Goal: Information Seeking & Learning: Get advice/opinions

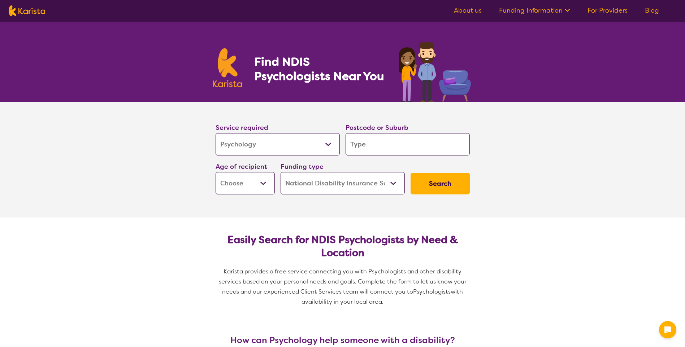
select select "Psychology"
select select "NDIS"
select select "Psychology"
select select "NDIS"
click at [322, 180] on select "Home Care Package (HCP) National Disability Insurance Scheme (NDIS) I don't know" at bounding box center [342, 183] width 124 height 22
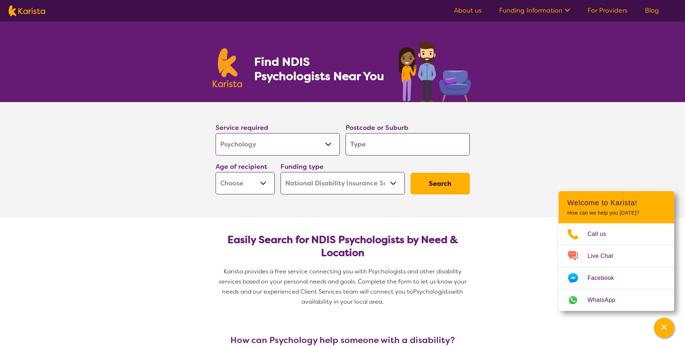
click at [322, 180] on select "Home Care Package (HCP) National Disability Insurance Scheme (NDIS) I don't know" at bounding box center [342, 183] width 124 height 22
click at [383, 145] on input "search" at bounding box center [407, 144] width 124 height 22
type input "3"
type input "31"
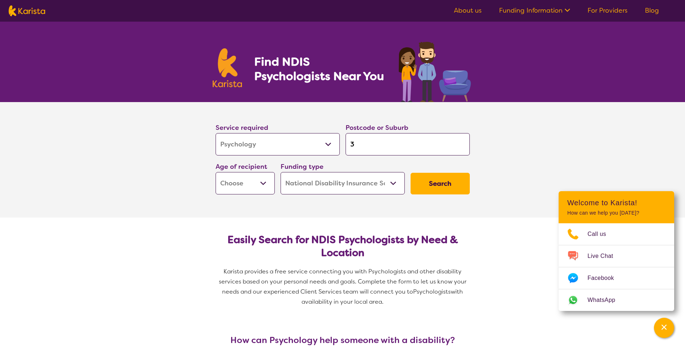
type input "31"
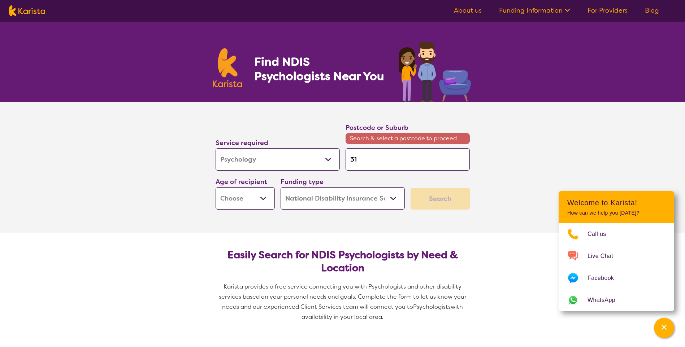
type input "319"
type input "3198"
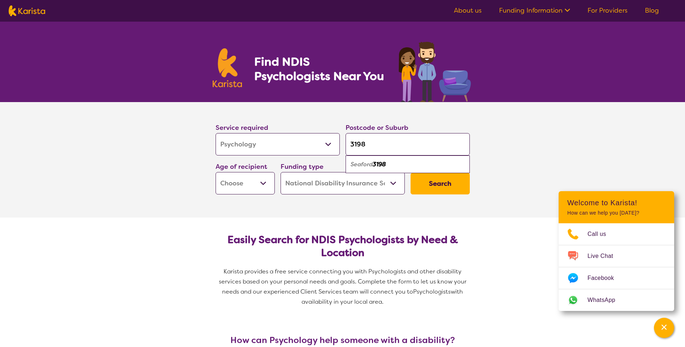
type input "3198"
click at [272, 183] on select "Early Childhood - 0 to 9 Child - 10 to 11 Adolescent - 12 to 17 Adult - 18 to 6…" at bounding box center [244, 183] width 59 height 22
select select "AD"
click at [215, 172] on select "Early Childhood - 0 to 9 Child - 10 to 11 Adolescent - 12 to 17 Adult - 18 to 6…" at bounding box center [244, 183] width 59 height 22
select select "AD"
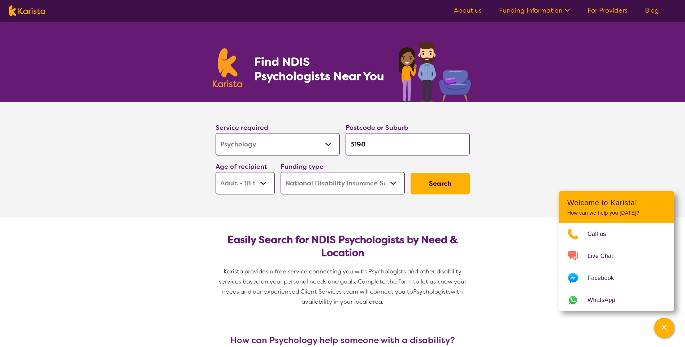
click at [389, 184] on select "Home Care Package (HCP) National Disability Insurance Scheme (NDIS) I don't know" at bounding box center [342, 183] width 124 height 22
select select "i-don-t-know"
click at [280, 172] on select "Home Care Package (HCP) National Disability Insurance Scheme (NDIS) I don't know" at bounding box center [342, 183] width 124 height 22
select select "i-don-t-know"
click at [444, 189] on button "Search" at bounding box center [439, 184] width 59 height 22
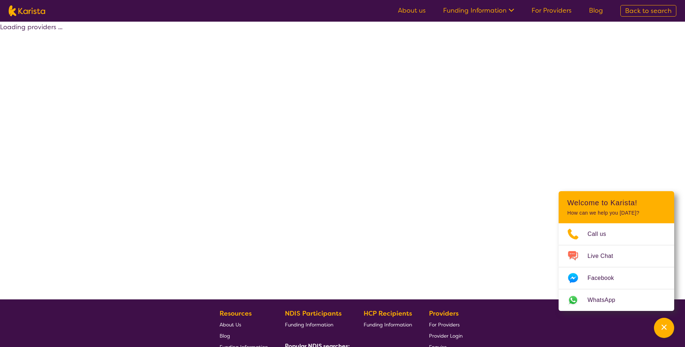
select select "Psychology"
select select "AD"
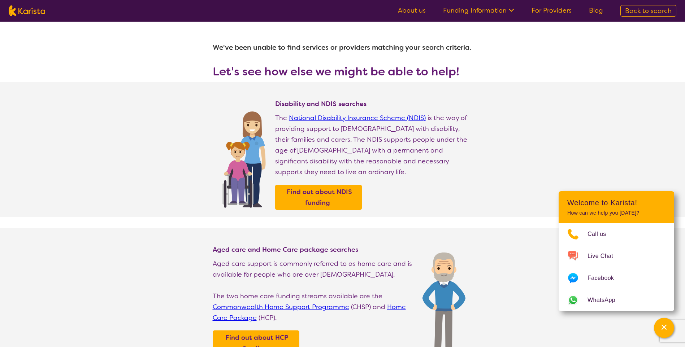
click at [549, 127] on section "Disability and NDIS searches The National Disability Insurance Scheme (NDIS) is…" at bounding box center [342, 149] width 685 height 135
select select "Psychology"
select select "AD"
select select "NDIS"
select select "Psychology"
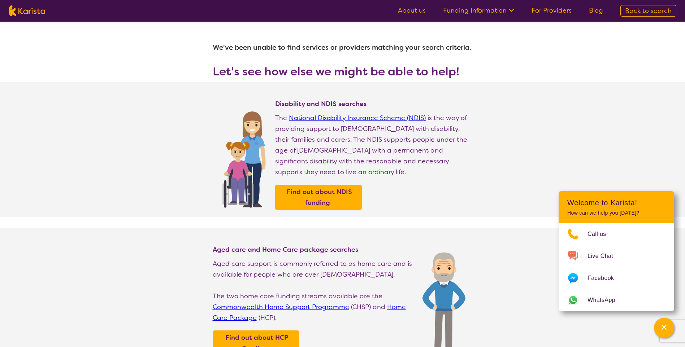
select select "AD"
select select "NDIS"
